Goal: Answer question/provide support: Share knowledge or assist other users

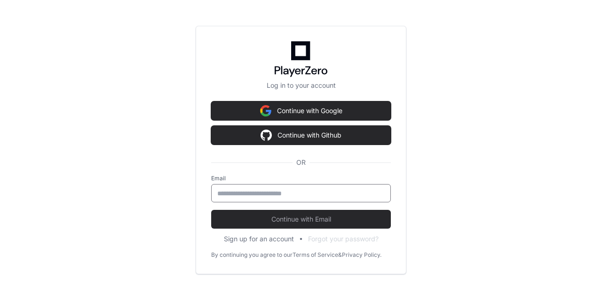
click at [273, 191] on input "email" at bounding box center [300, 193] width 167 height 9
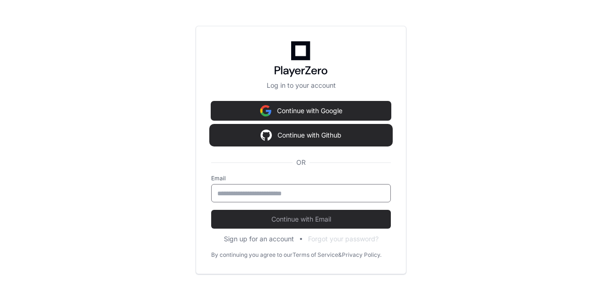
click at [271, 138] on button "Continue with Github" at bounding box center [301, 135] width 180 height 19
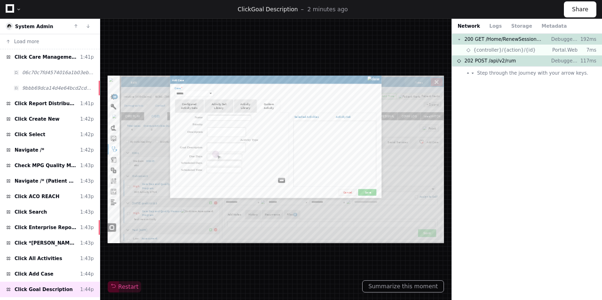
click at [313, 262] on div "Restart" at bounding box center [276, 159] width 336 height 267
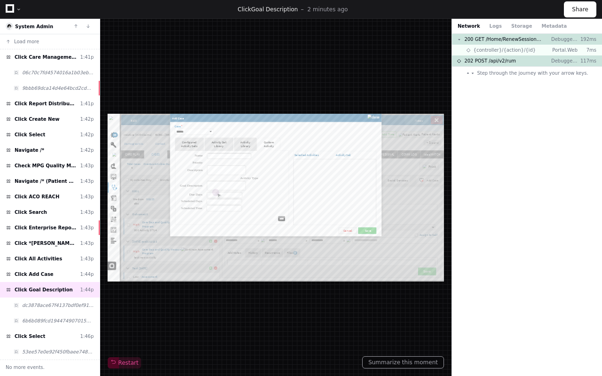
click at [188, 300] on div "Restart" at bounding box center [276, 197] width 336 height 342
click at [394, 300] on button "Summarize this moment" at bounding box center [403, 362] width 82 height 12
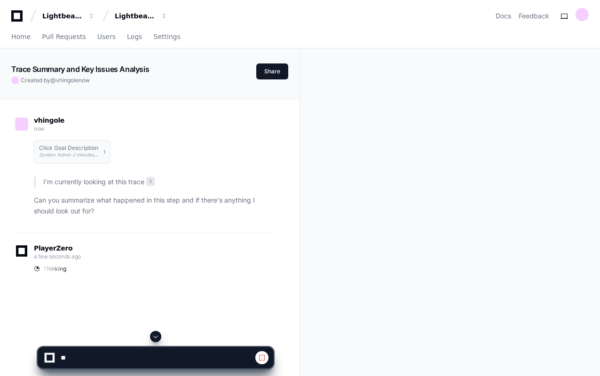
click at [52, 300] on div at bounding box center [50, 358] width 6 height 6
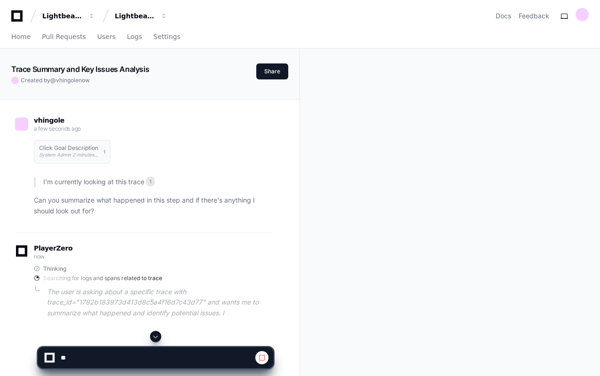
click at [264, 300] on span at bounding box center [262, 358] width 8 height 8
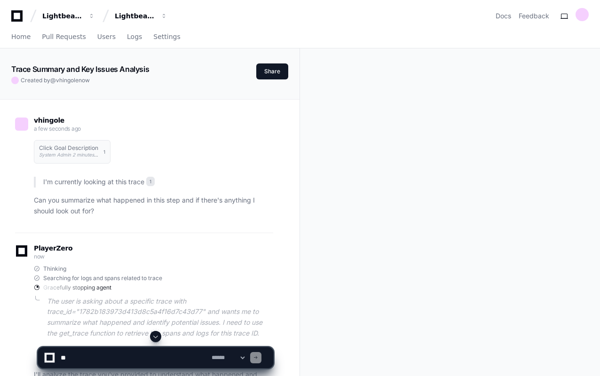
scroll to position [153, 0]
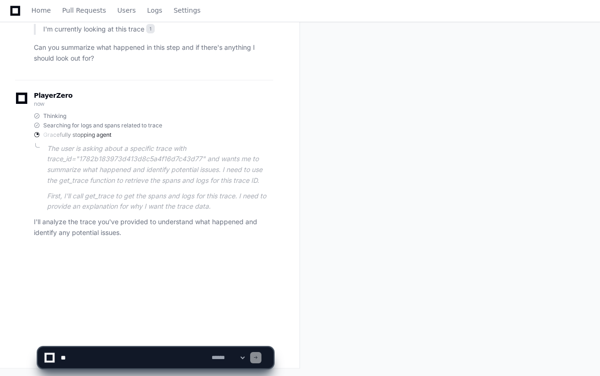
click at [112, 300] on textarea at bounding box center [134, 357] width 151 height 21
click at [86, 300] on textarea at bounding box center [134, 357] width 151 height 21
click at [220, 300] on div "**********" at bounding box center [156, 357] width 224 height 21
click at [200, 300] on textarea at bounding box center [134, 357] width 151 height 21
click at [196, 300] on textarea at bounding box center [134, 357] width 151 height 21
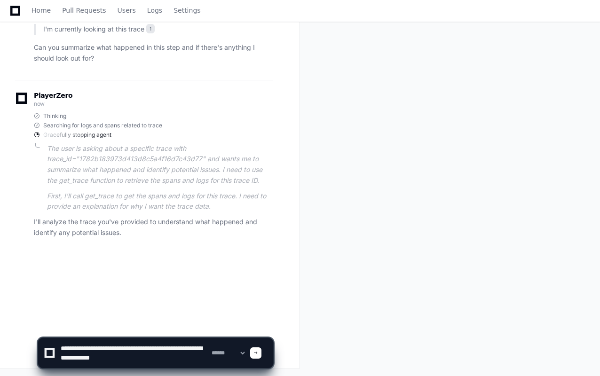
paste textarea "**********"
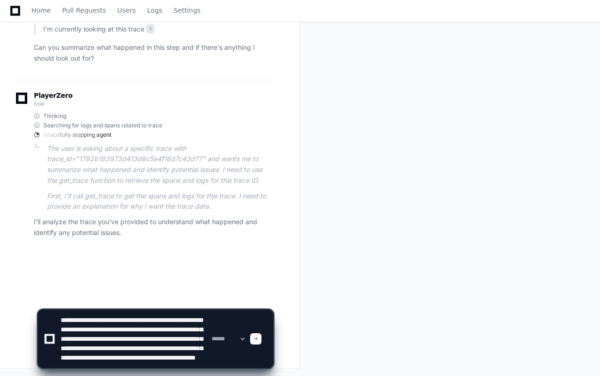
scroll to position [22, 0]
type textarea "**********"
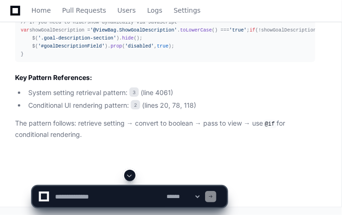
scroll to position [1103, 0]
click at [232, 59] on div "// If you need to hide/show dynamically via JavaScript var showGoalDescription …" at bounding box center [165, 38] width 289 height 40
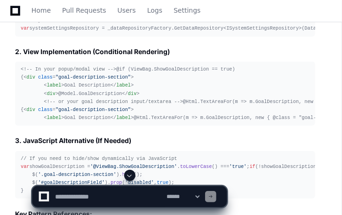
scroll to position [874, 0]
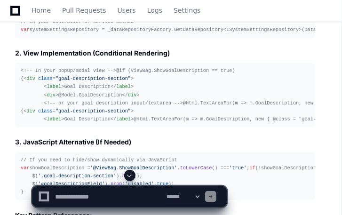
click at [71, 196] on textarea at bounding box center [108, 196] width 111 height 21
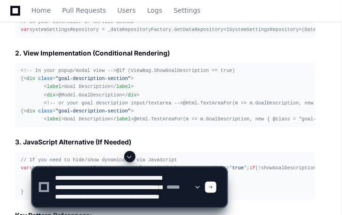
scroll to position [12, 0]
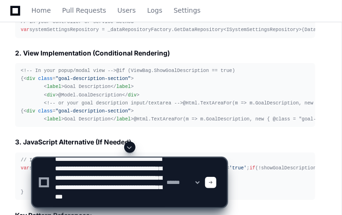
type textarea "**********"
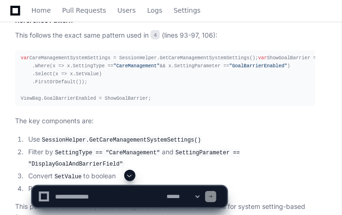
scroll to position [1800, 0]
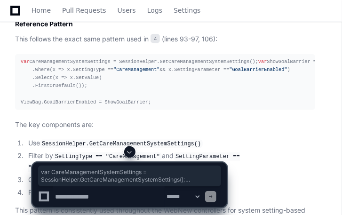
drag, startPoint x: 92, startPoint y: 104, endPoint x: 20, endPoint y: 72, distance: 79.3
copy div "var CareManagementSystemSettings = SessionHelper.GetCareManagementSystemSetting…"
drag, startPoint x: 163, startPoint y: 118, endPoint x: 19, endPoint y: 71, distance: 151.7
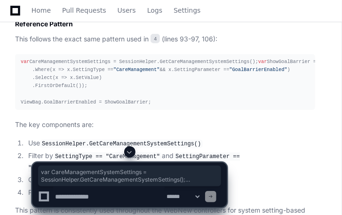
copy div "var CareManagementSystemSettings = SessionHelper.GetCareManagementSystemSetting…"
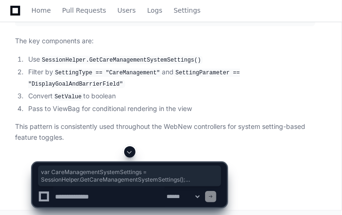
scroll to position [1907, 0]
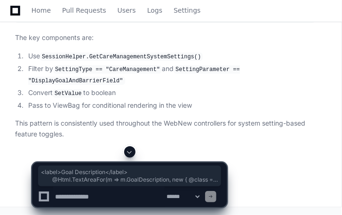
drag, startPoint x: 28, startPoint y: 111, endPoint x: 22, endPoint y: 87, distance: 25.1
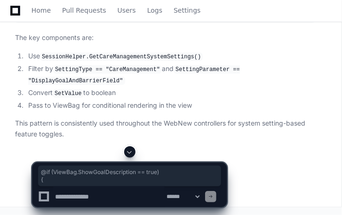
drag, startPoint x: 31, startPoint y: 71, endPoint x: 16, endPoint y: 62, distance: 17.0
copy div "@if (ViewBag.ShowGoalDescription == true) {"
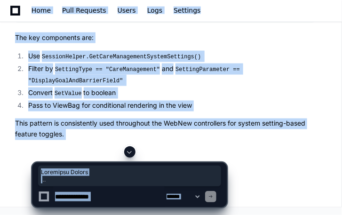
click at [69, 197] on textarea at bounding box center [108, 196] width 111 height 21
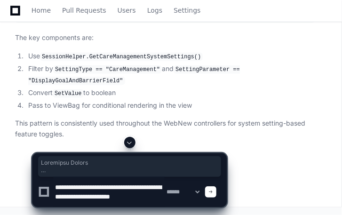
scroll to position [3, 0]
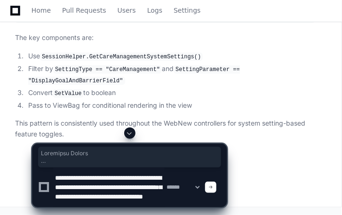
paste textarea "**********"
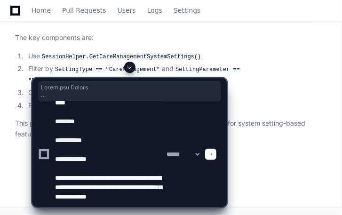
scroll to position [50, 0]
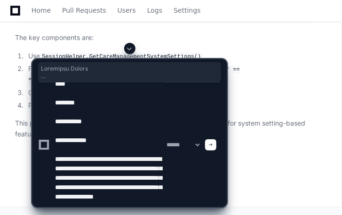
type textarea "**********"
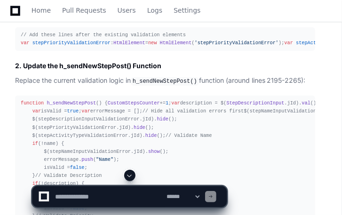
scroll to position [5755, 0]
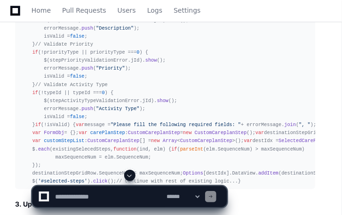
click at [224, 175] on div at bounding box center [129, 175] width 195 height 11
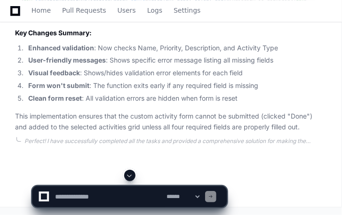
scroll to position [6185, 0]
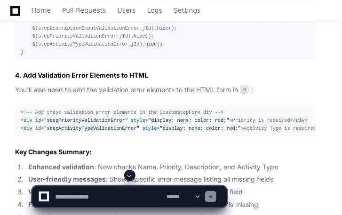
scroll to position [6021, 0]
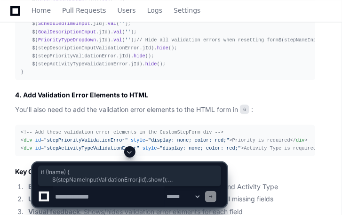
copy div "if (!name) { $(stepNameInputValidationError. jId ). show (); errorMessage. push…"
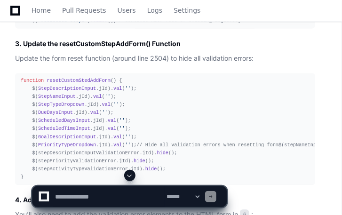
scroll to position [5923, 0]
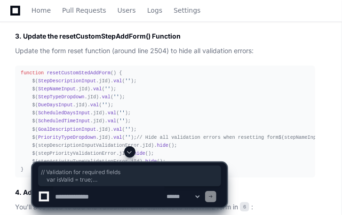
drag, startPoint x: 161, startPoint y: 134, endPoint x: 30, endPoint y: 68, distance: 146.8
copy div "// Validation for required fields var isValid = true ; var errorMessage = []; /…"
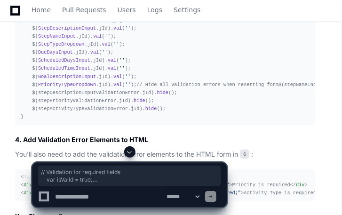
scroll to position [5988, 0]
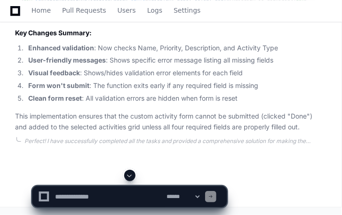
scroll to position [6644, 0]
click at [82, 197] on textarea at bounding box center [108, 196] width 111 height 21
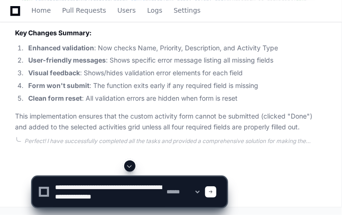
scroll to position [3, 0]
type textarea "**********"
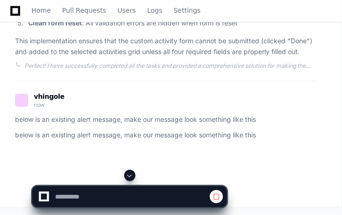
scroll to position [6663, 0]
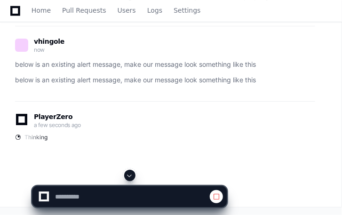
click at [206, 213] on div at bounding box center [129, 192] width 195 height 45
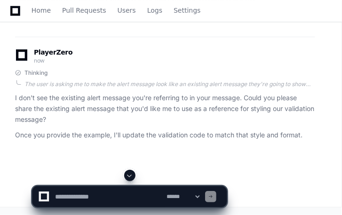
scroll to position [6965, 0]
click at [90, 196] on textarea at bounding box center [108, 196] width 111 height 21
paste textarea "**********"
type textarea "**********"
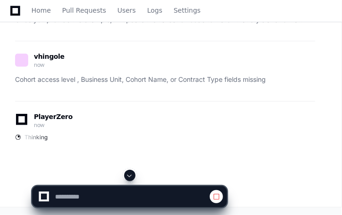
scroll to position [7080, 0]
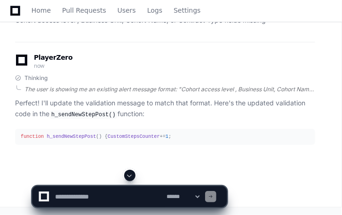
click at [221, 93] on div "The user is showing me an existing alert message format: "Cohort access level ,…" at bounding box center [169, 90] width 291 height 8
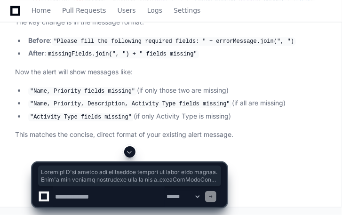
scroll to position [7791, 0]
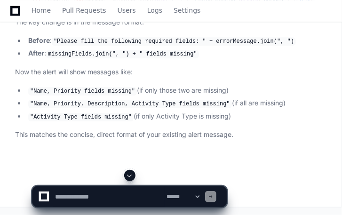
click at [101, 196] on textarea at bounding box center [108, 196] width 111 height 21
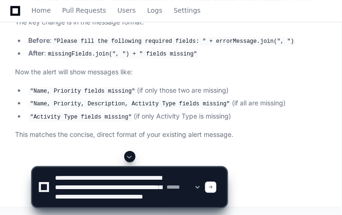
scroll to position [12, 0]
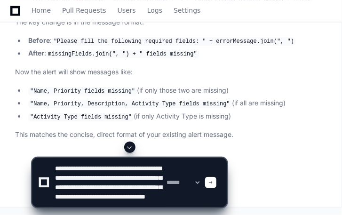
type textarea "**********"
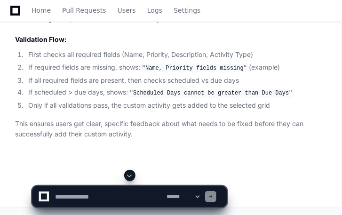
scroll to position [8316, 0]
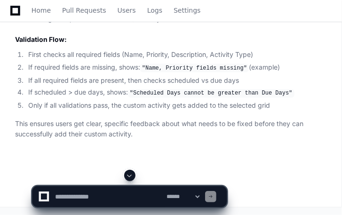
scroll to position [8329, 0]
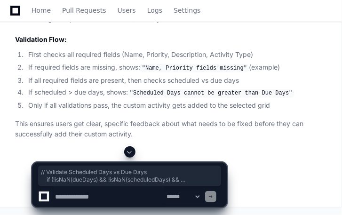
drag, startPoint x: 36, startPoint y: 144, endPoint x: 28, endPoint y: 114, distance: 31.5
copy div "// Validate Scheduled Days vs Due Days if (! isNaN (dueDays) && ! isNaN (schedu…"
